Goal: Navigation & Orientation: Find specific page/section

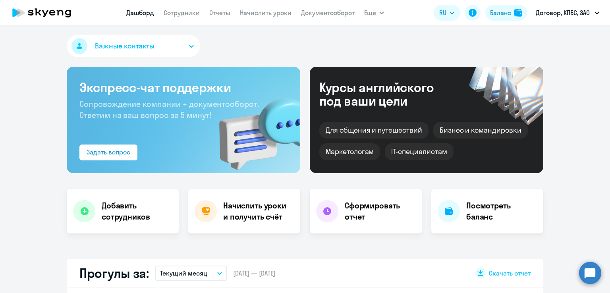
select select "30"
click at [183, 14] on link "Сотрудники" at bounding box center [182, 13] width 36 height 8
select select "30"
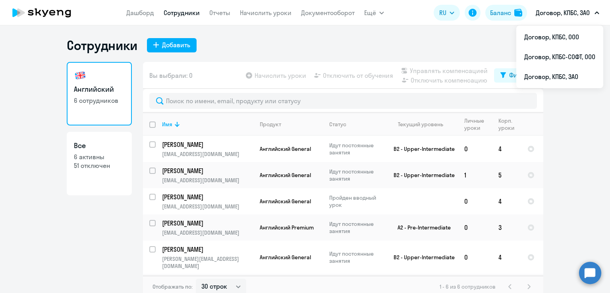
click at [578, 18] on button "Договор, КПБС, ЗАО" at bounding box center [567, 12] width 71 height 19
click at [562, 42] on li "Договор, КПБС, ООО" at bounding box center [559, 37] width 87 height 20
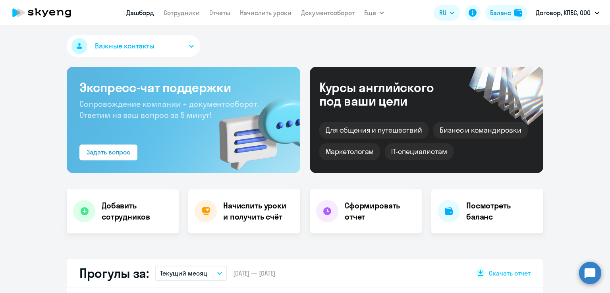
select select "30"
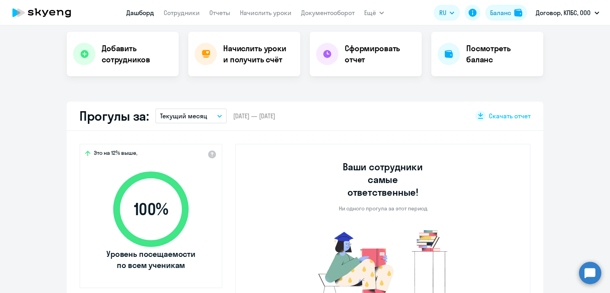
scroll to position [159, 0]
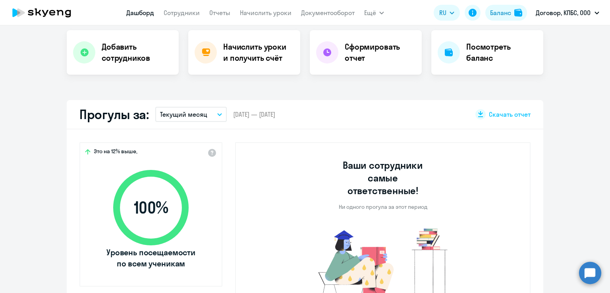
click at [183, 18] on nav "[PERSON_NAME] Отчеты Начислить уроки Документооборот" at bounding box center [240, 13] width 228 height 16
click at [183, 15] on link "Сотрудники" at bounding box center [182, 13] width 36 height 8
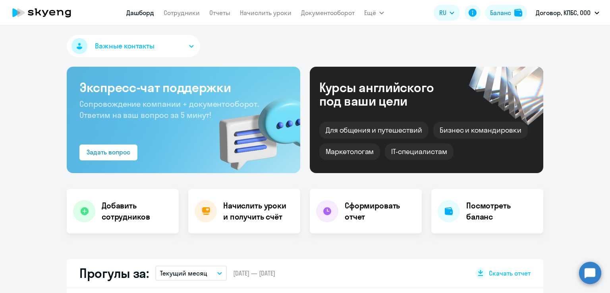
select select "30"
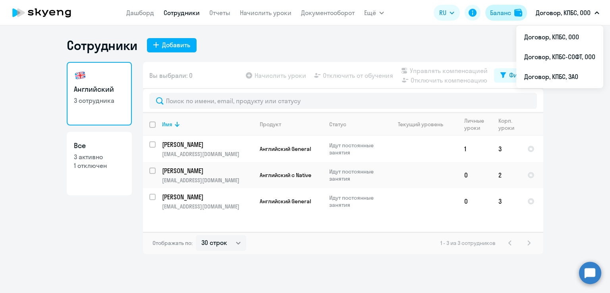
click at [496, 19] on button "Баланс" at bounding box center [506, 13] width 42 height 16
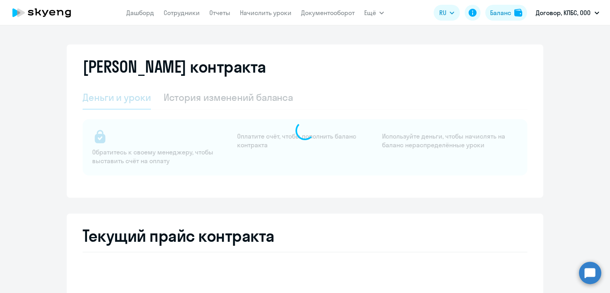
select select "english_adult_not_native_speaker"
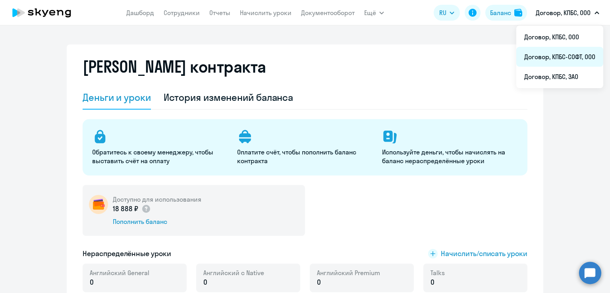
click at [551, 62] on li "Договор, КПБС-СОФТ, ООО" at bounding box center [559, 57] width 87 height 20
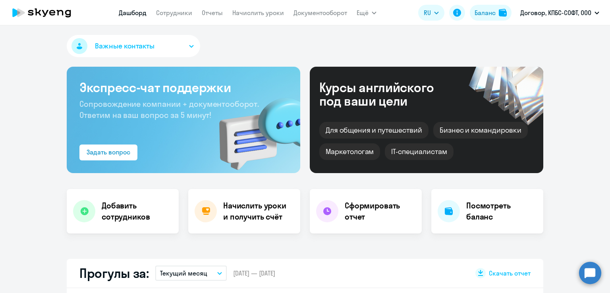
select select "30"
click at [173, 13] on link "Сотрудники" at bounding box center [174, 13] width 36 height 8
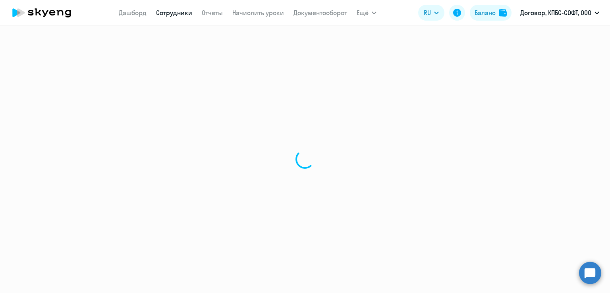
select select "30"
